Goal: Check status

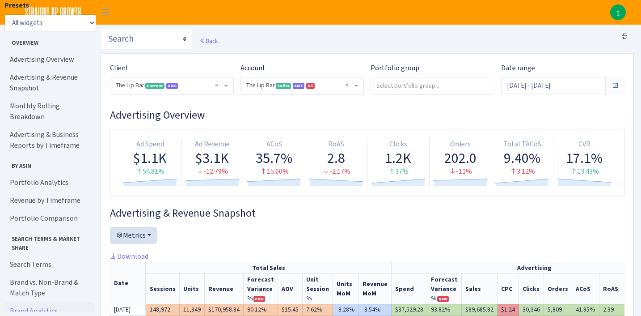
select select "2713864224225319"
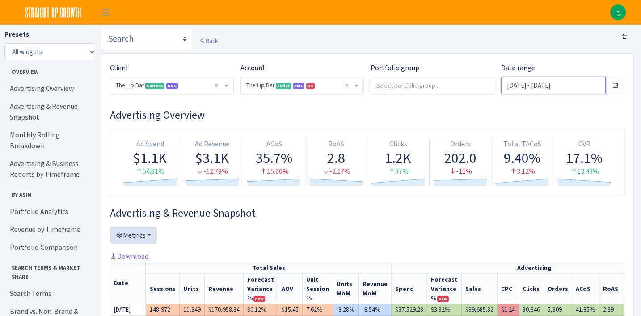
click at [543, 87] on input "[DATE] - [DATE]" at bounding box center [553, 85] width 105 height 17
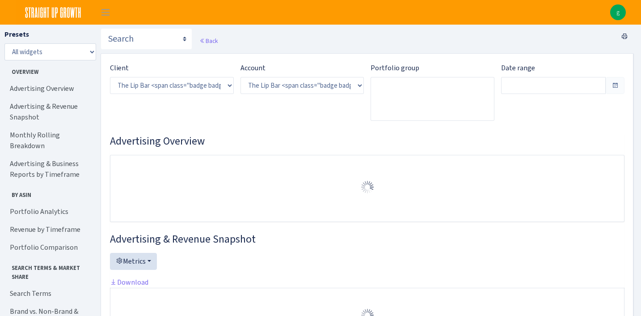
select select "2713864224225319"
type input "Sep 30, 2025 - Oct 1, 2025"
type input "Sep 28, 2025 - Sep 29, 2025"
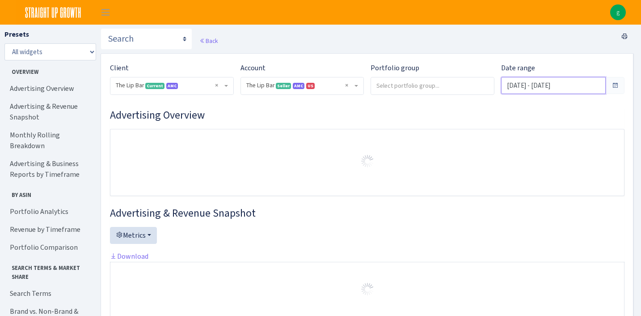
click at [533, 82] on input "[DATE] - [DATE]" at bounding box center [553, 85] width 105 height 17
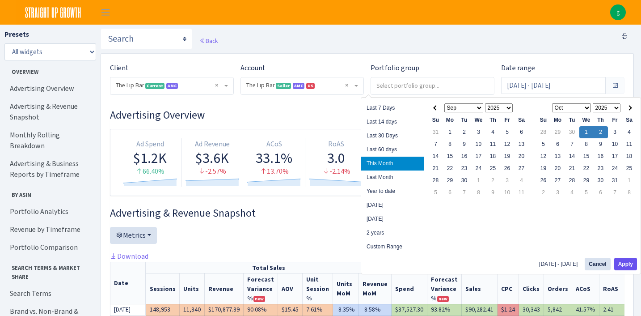
click at [623, 265] on button "Apply" at bounding box center [625, 263] width 23 height 13
type input "Oct 1, 2025 - Oct 2, 2025"
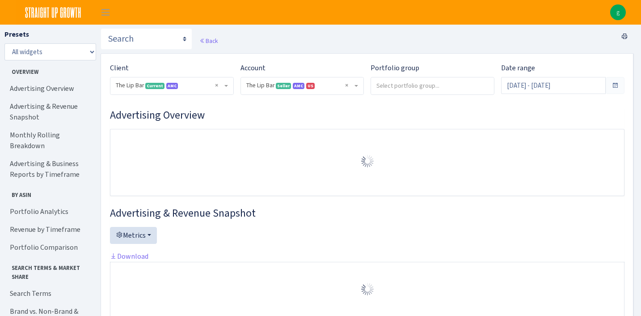
select select "2713864224225319"
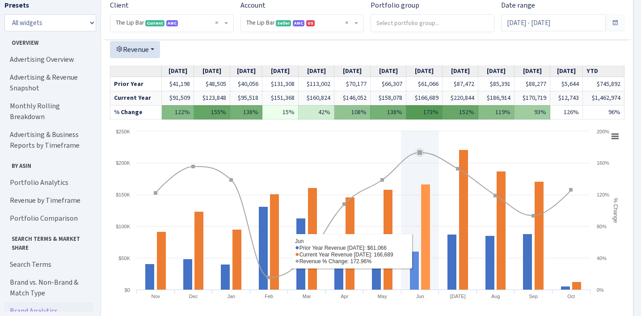
scroll to position [492, 0]
